Goal: Task Accomplishment & Management: Complete application form

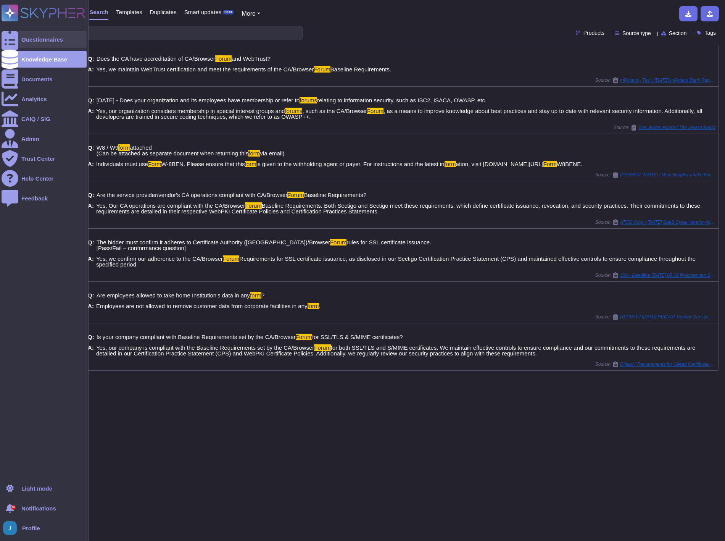
click at [40, 40] on div "Questionnaires" at bounding box center [42, 40] width 42 height 6
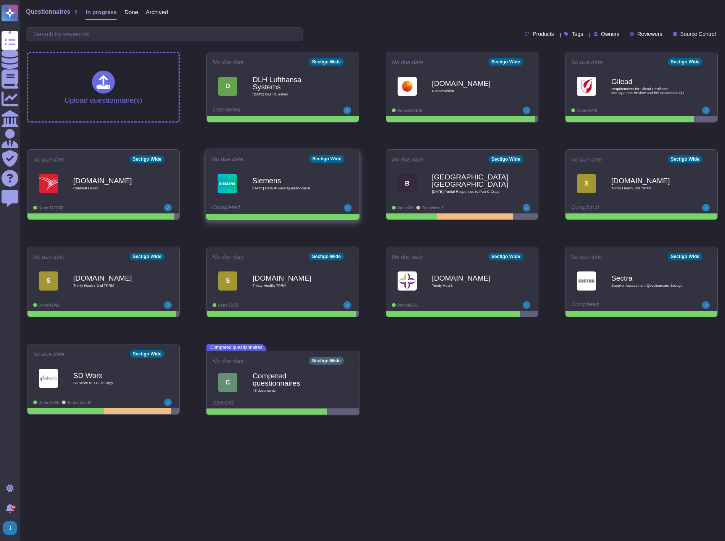
click at [271, 186] on span "[DATE] Data Privacy Questionnaire" at bounding box center [290, 188] width 77 height 4
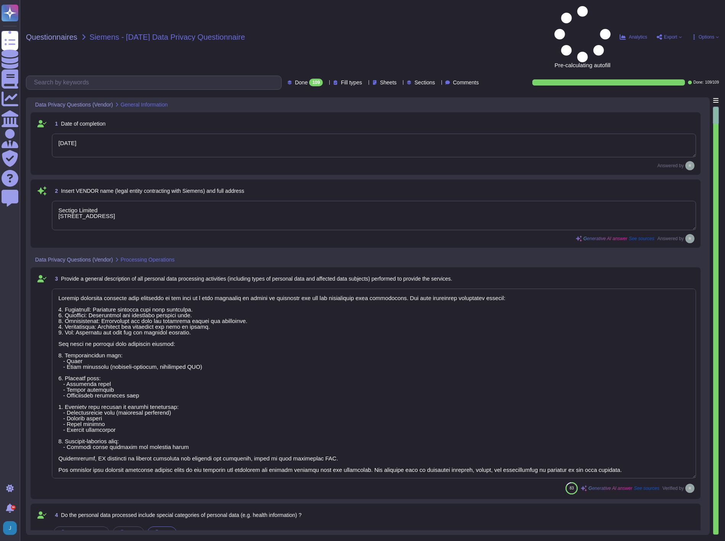
type textarea "[DATE]"
type textarea "Sectigo Limited [STREET_ADDRESS]"
type textarea "Sectigo processes personal data primarily in the role of a data processor on be…"
type textarea "No, the personal data processed does not include special categories of personal…"
type textarea "Yes, our organization has appointed a data protection officer who is responsibl…"
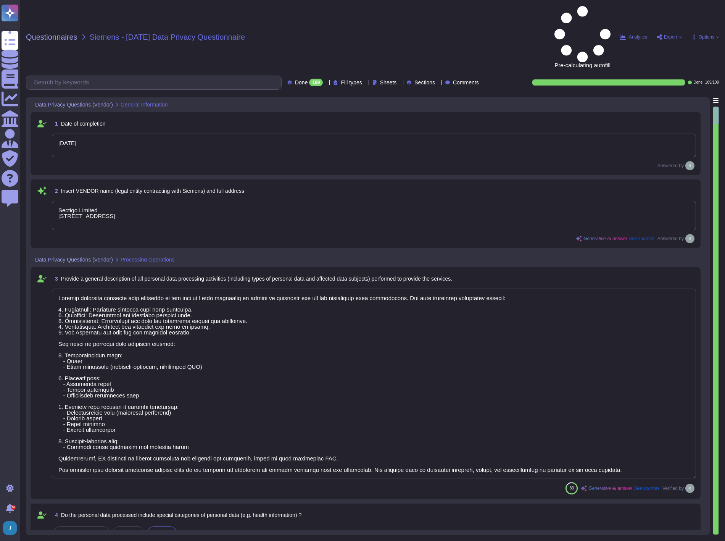
type textarea "Our data centers where the solution is hosted are located in the [GEOGRAPHIC_DA…"
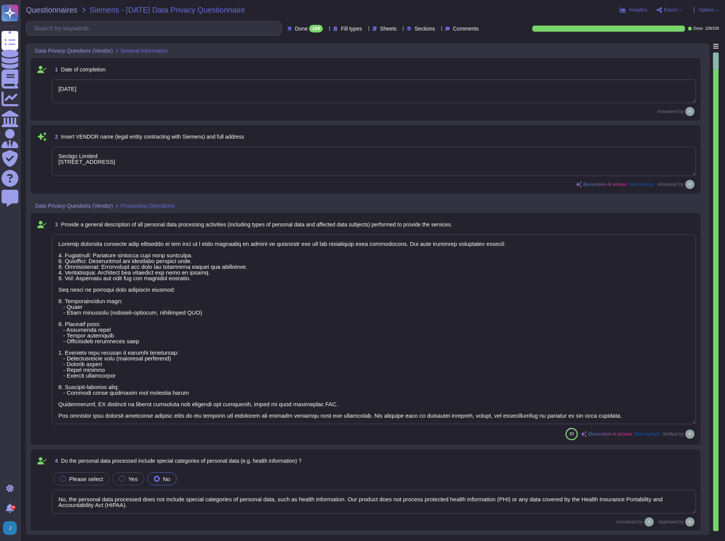
click at [667, 8] on span "Export" at bounding box center [670, 10] width 13 height 5
click at [670, 46] on div "Download" at bounding box center [687, 55] width 48 height 19
